Goal: Navigation & Orientation: Find specific page/section

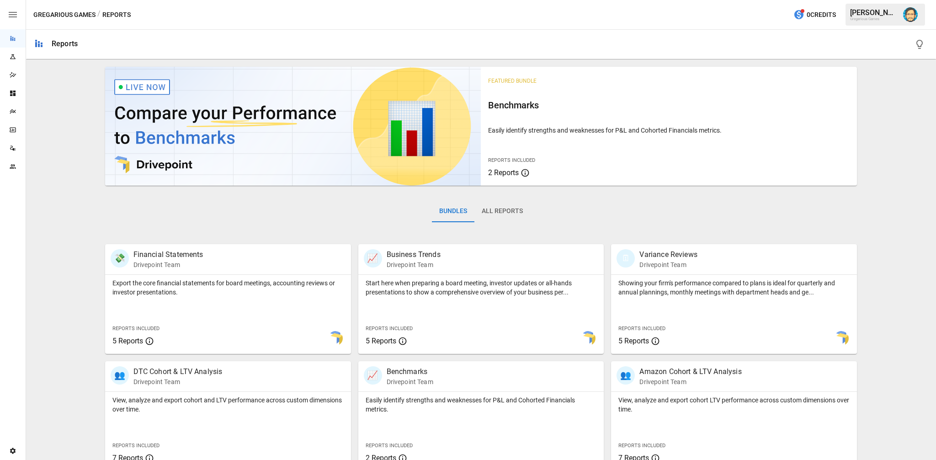
click at [14, 108] on icon "Plans" at bounding box center [12, 111] width 7 height 7
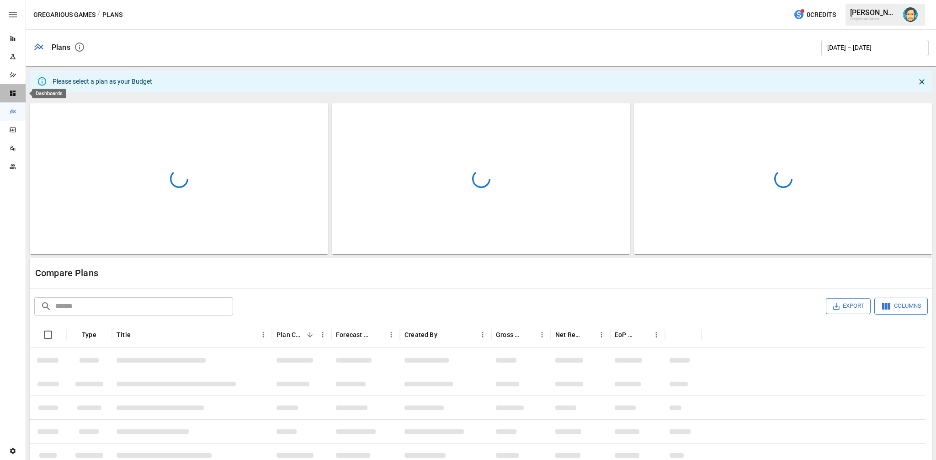
click at [15, 92] on icon "Dashboards" at bounding box center [12, 93] width 7 height 7
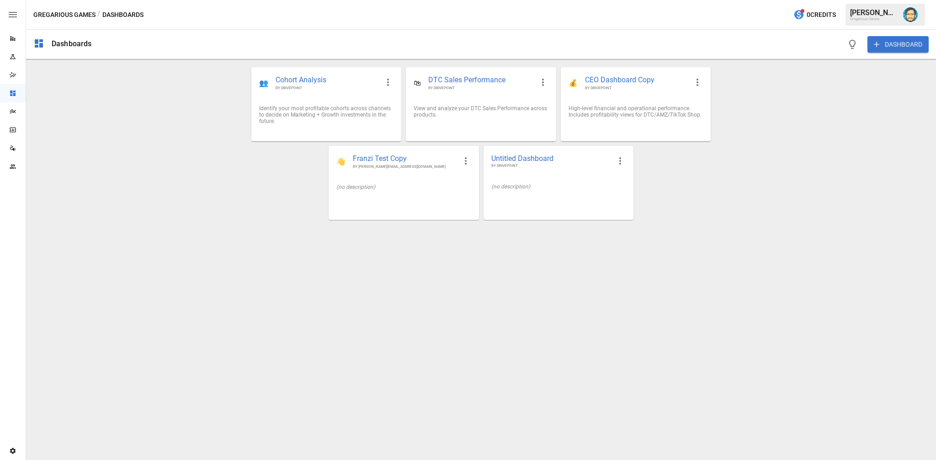
click at [13, 39] on icon "Reports" at bounding box center [12, 38] width 7 height 7
